Goal: Information Seeking & Learning: Learn about a topic

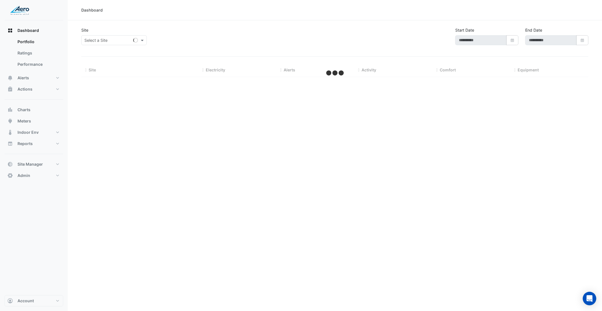
type input "**********"
select select "***"
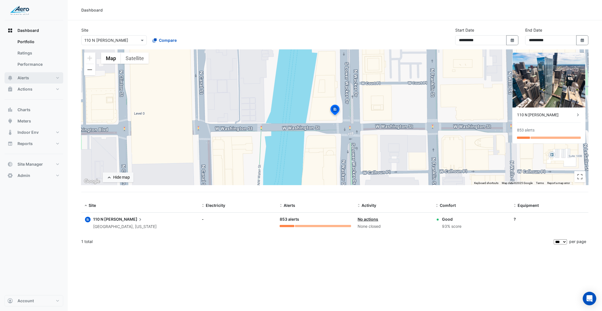
drag, startPoint x: 35, startPoint y: 79, endPoint x: 37, endPoint y: 77, distance: 3.2
click at [36, 77] on button "Alerts" at bounding box center [34, 77] width 59 height 11
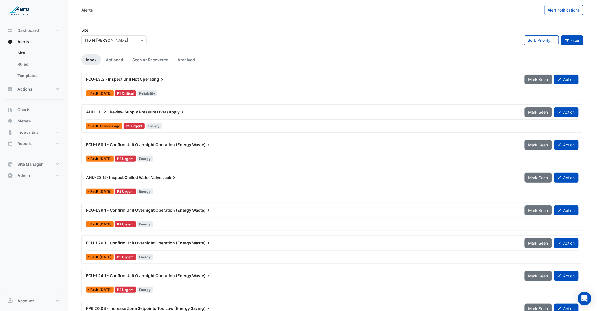
click at [578, 41] on button "Filter" at bounding box center [572, 40] width 23 height 10
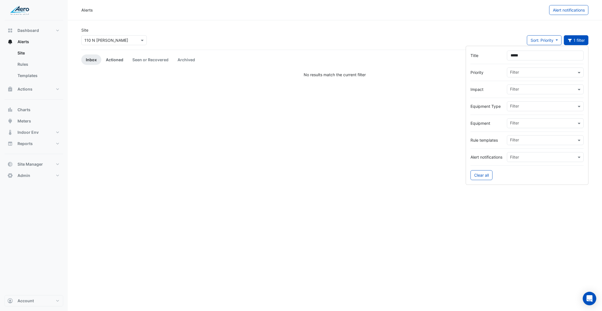
type input "*****"
click at [118, 60] on link "Actioned" at bounding box center [114, 59] width 27 height 10
click at [147, 62] on link "Seen or Recovered" at bounding box center [150, 59] width 45 height 10
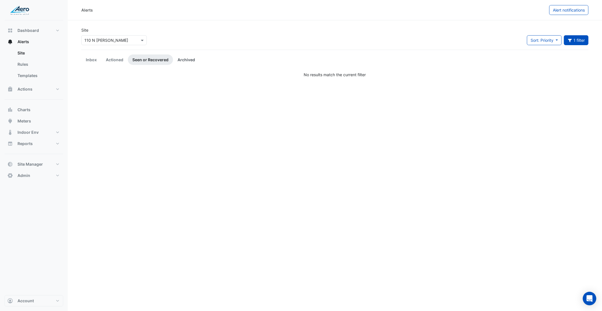
click at [189, 61] on link "Archived" at bounding box center [186, 59] width 27 height 10
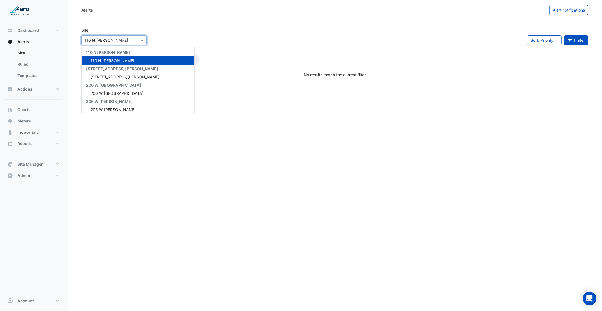
click at [101, 38] on input "text" at bounding box center [108, 41] width 48 height 6
click at [109, 79] on span "[STREET_ADDRESS][PERSON_NAME]" at bounding box center [125, 76] width 69 height 5
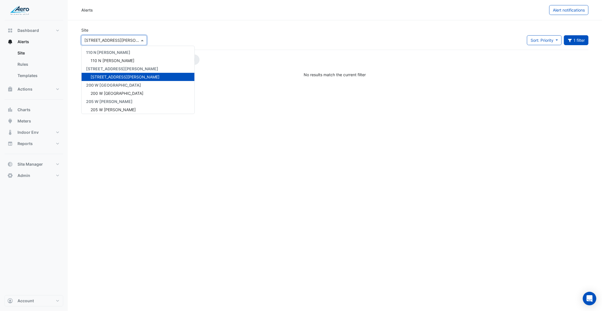
click at [111, 41] on input "text" at bounding box center [108, 41] width 48 height 6
click at [110, 91] on span "200 W [GEOGRAPHIC_DATA]" at bounding box center [117, 93] width 53 height 5
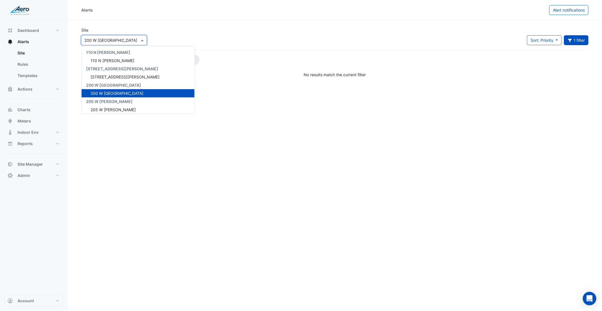
click at [105, 38] on input "text" at bounding box center [108, 41] width 48 height 6
click at [112, 107] on span "205 W [PERSON_NAME]" at bounding box center [113, 109] width 45 height 5
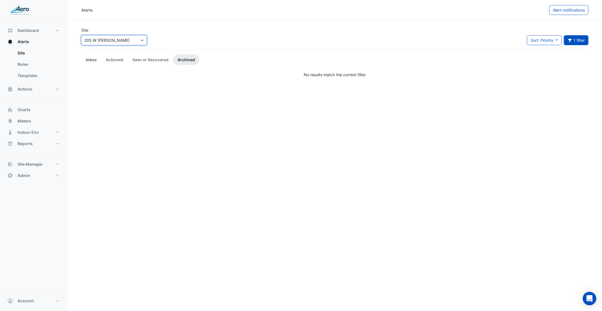
drag, startPoint x: 85, startPoint y: 55, endPoint x: 91, endPoint y: 60, distance: 7.0
click at [85, 55] on link "Inbox" at bounding box center [91, 59] width 20 height 10
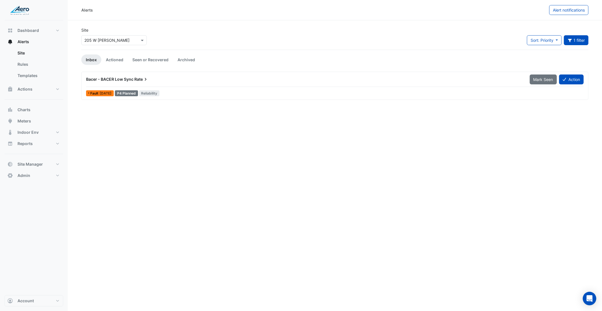
click at [188, 79] on div "Bacer - BACER Low Sync Rate" at bounding box center [304, 79] width 437 height 6
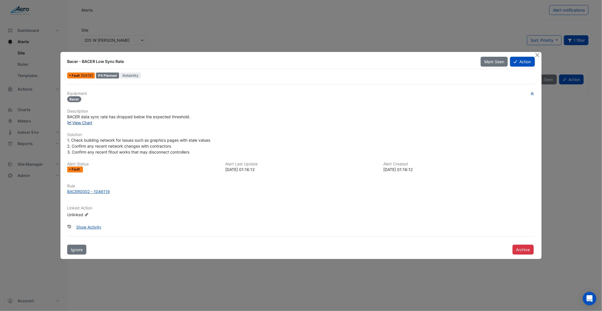
click at [82, 122] on link "View Chart" at bounding box center [79, 122] width 25 height 5
click at [539, 53] on button "Close" at bounding box center [537, 55] width 6 height 6
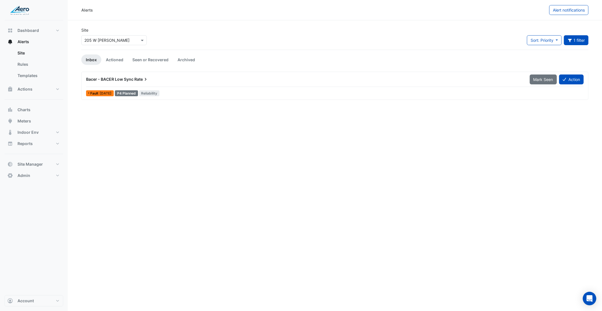
click at [134, 37] on div at bounding box center [113, 40] width 65 height 6
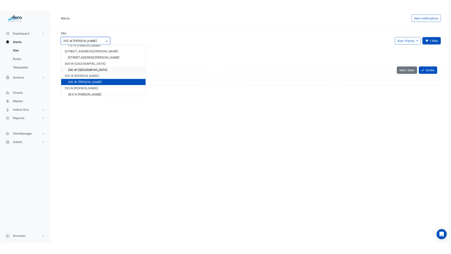
scroll to position [15, 0]
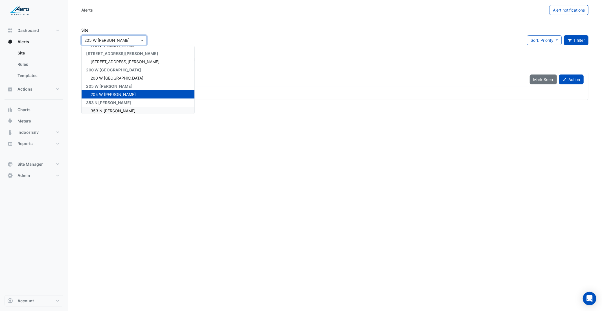
click at [114, 111] on div "353 N [PERSON_NAME]" at bounding box center [137, 111] width 113 height 8
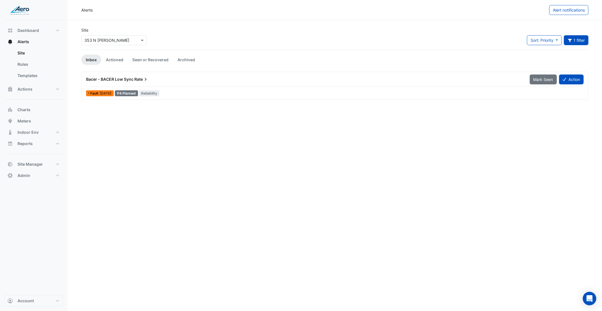
click at [254, 86] on div "Bacer - BACER Low Sync Rate Mark Seen Action" at bounding box center [334, 80] width 497 height 13
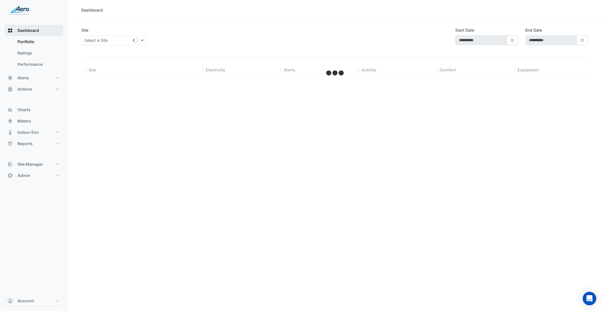
type input "**********"
select select "***"
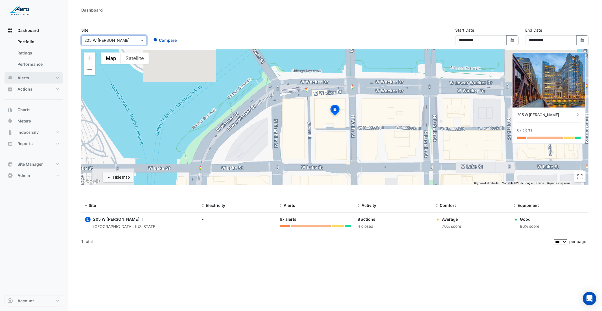
click at [34, 80] on button "Alerts" at bounding box center [34, 77] width 59 height 11
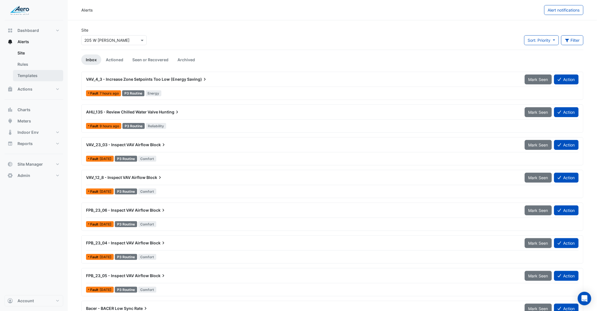
click at [37, 71] on link "Templates" at bounding box center [38, 75] width 50 height 11
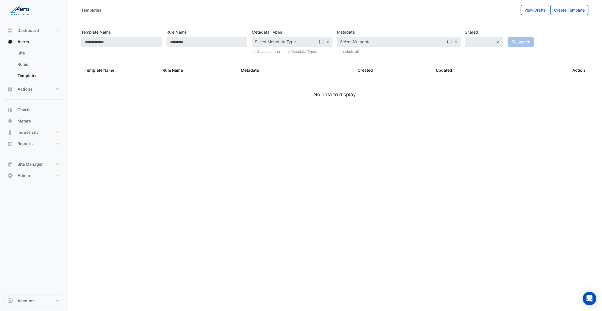
select select
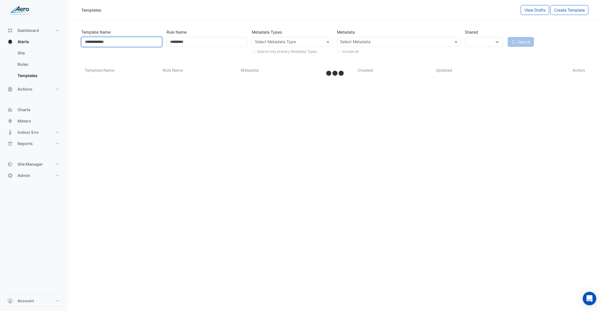
click at [130, 44] on input "Template Name" at bounding box center [121, 42] width 81 height 10
type input "**"
select select "***"
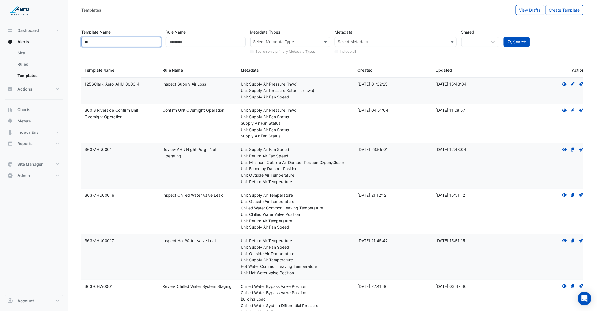
type input "*"
type input "*****"
click at [503, 37] on button "Search" at bounding box center [516, 42] width 27 height 10
select select
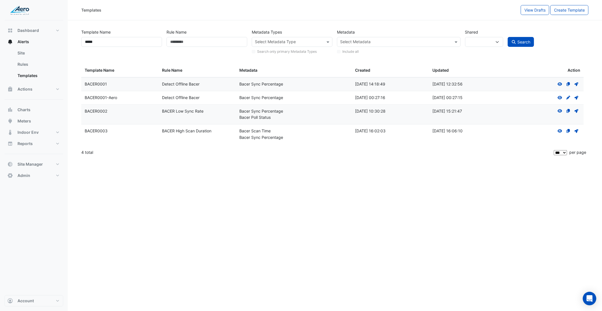
click at [136, 115] on datatable-body-cell "Template Name: BACER0002" at bounding box center [119, 115] width 77 height 20
drag, startPoint x: 85, startPoint y: 110, endPoint x: 116, endPoint y: 108, distance: 31.1
click at [116, 108] on div "Template Name: BACER0002" at bounding box center [120, 111] width 71 height 6
click at [172, 114] on div "Rule Name: BACER Low Sync Rate" at bounding box center [197, 111] width 71 height 6
click at [243, 139] on div "Bacer Sync Percentage" at bounding box center [293, 137] width 109 height 6
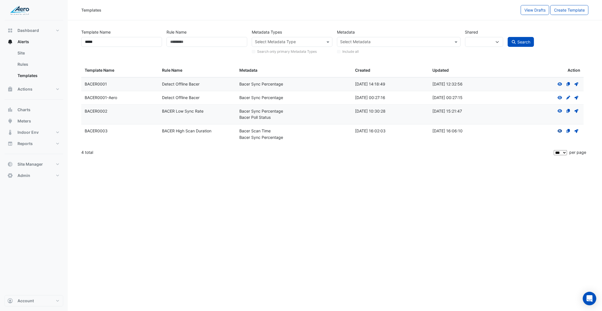
click at [558, 132] on icon "View" at bounding box center [559, 131] width 5 height 4
